Goal: Register for event/course

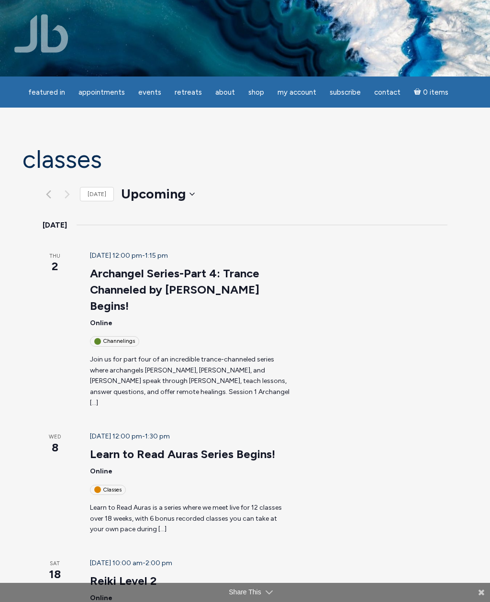
scroll to position [51, 0]
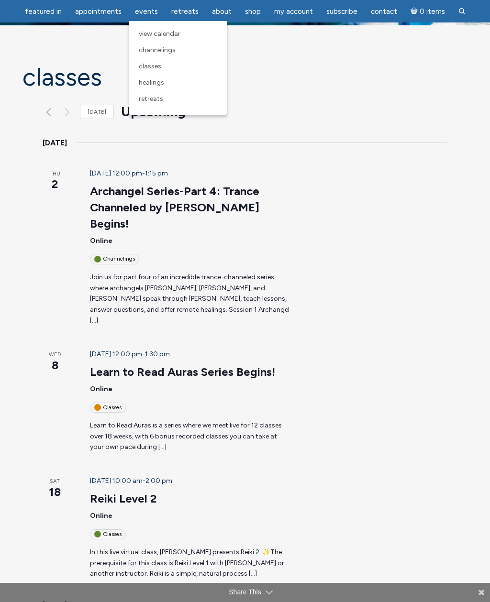
click at [155, 65] on span "Classes" at bounding box center [150, 66] width 22 height 8
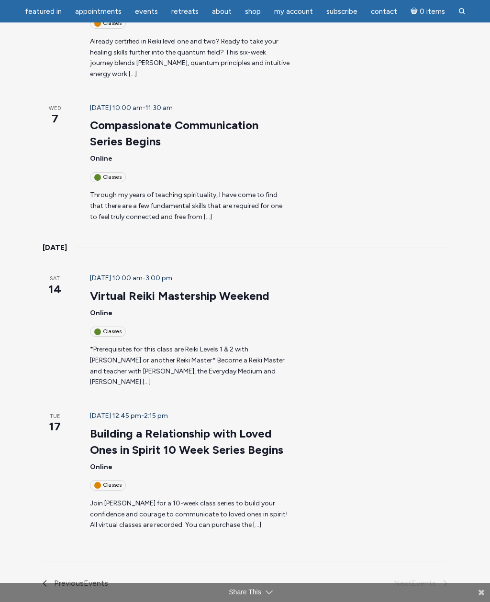
scroll to position [732, 0]
click at [54, 578] on span "Previous Events" at bounding box center [81, 584] width 54 height 12
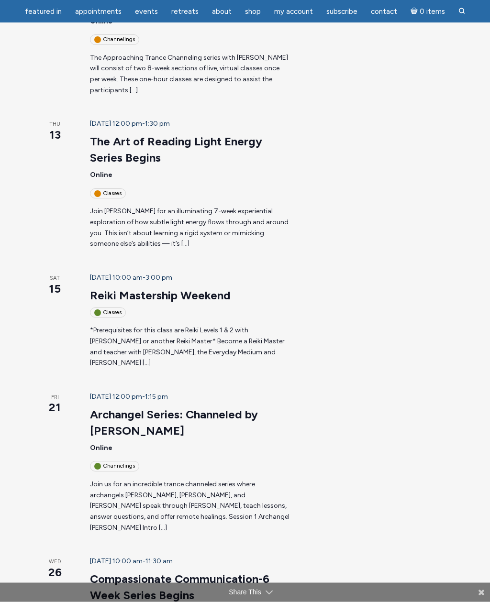
scroll to position [255, 0]
click at [207, 408] on link "Archangel Series: Channeled by [PERSON_NAME]" at bounding box center [174, 423] width 168 height 31
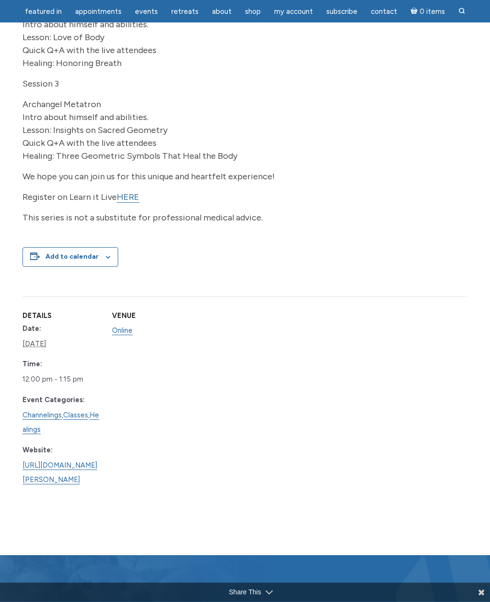
scroll to position [344, 0]
click at [97, 472] on link "[URL][DOMAIN_NAME][PERSON_NAME]" at bounding box center [59, 473] width 75 height 24
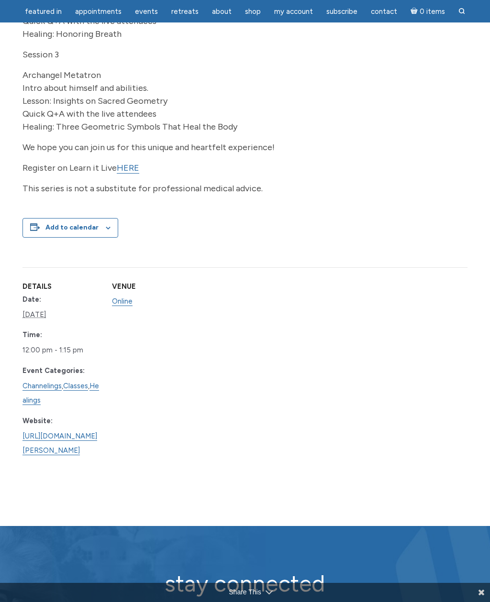
scroll to position [375, 0]
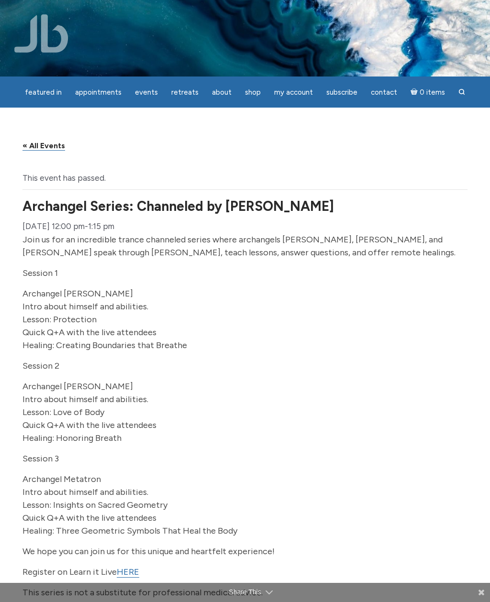
click at [41, 151] on link "« All Events" at bounding box center [43, 146] width 43 height 10
